Goal: Communication & Community: Connect with others

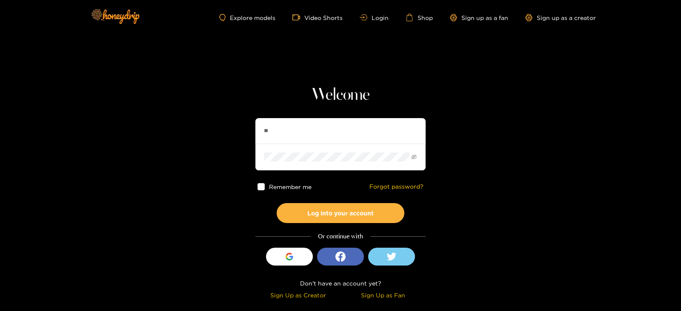
type input "**********"
click at [277, 203] on button "Log into your account" at bounding box center [341, 213] width 128 height 20
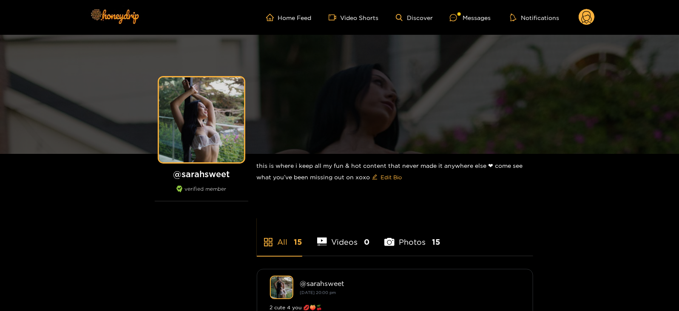
click at [469, 11] on ul "Home Feed Video Shorts Discover Messages Notifications" at bounding box center [430, 17] width 329 height 17
click at [469, 19] on div "Messages" at bounding box center [470, 18] width 41 height 10
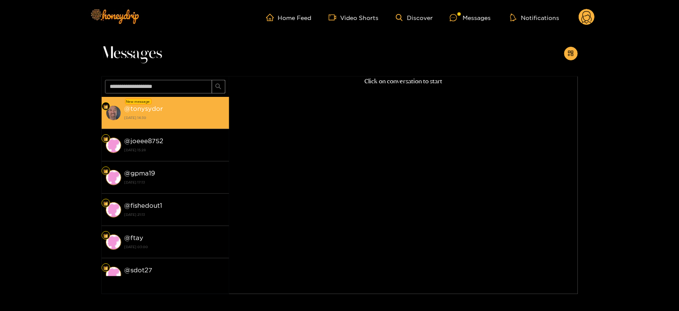
click at [181, 116] on strong "[DATE] 14:30" at bounding box center [175, 118] width 100 height 8
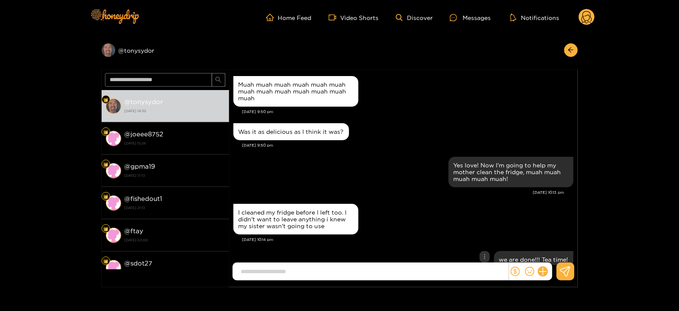
scroll to position [1047, 0]
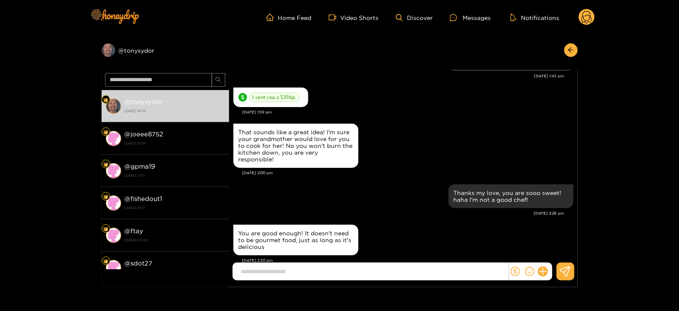
type input "*"
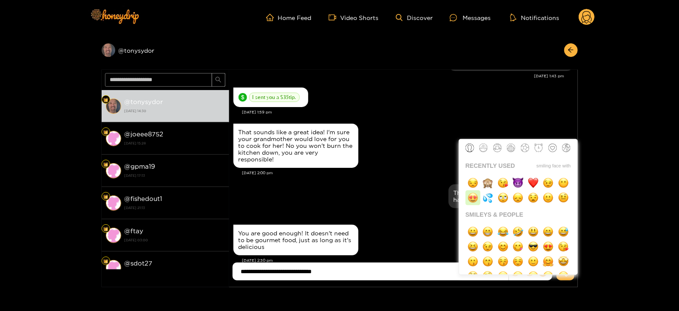
click at [472, 202] on img "button" at bounding box center [473, 198] width 11 height 11
type input "**********"
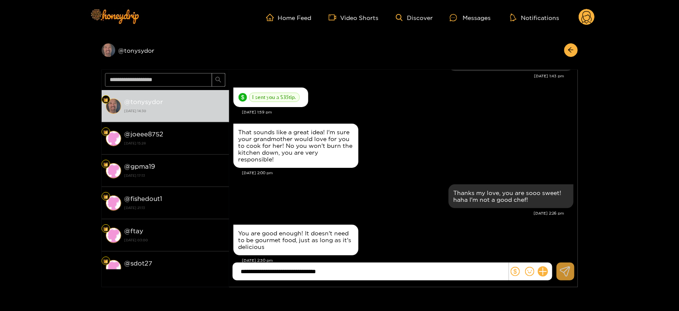
click at [558, 272] on button at bounding box center [566, 272] width 18 height 18
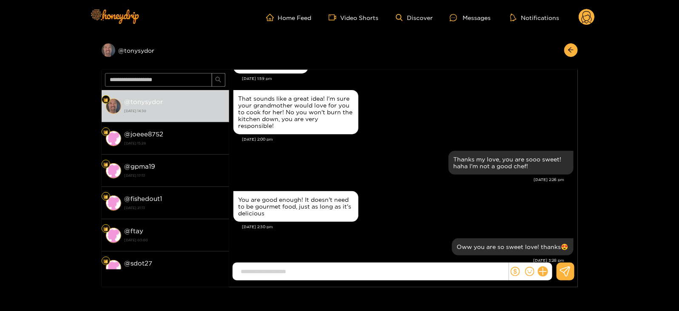
click at [585, 18] on circle at bounding box center [587, 17] width 16 height 16
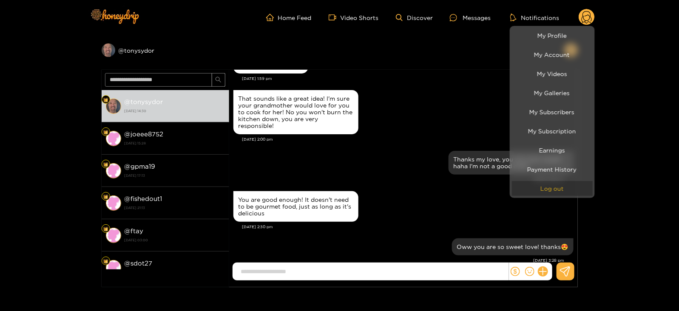
click at [541, 193] on button "Log out" at bounding box center [552, 188] width 81 height 15
